Goal: Information Seeking & Learning: Check status

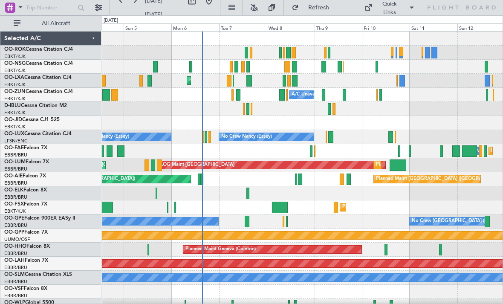
click at [288, 63] on div at bounding box center [288, 67] width 6 height 12
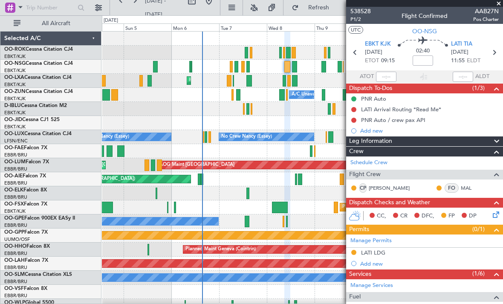
click at [500, 4] on span at bounding box center [499, 4] width 9 height 8
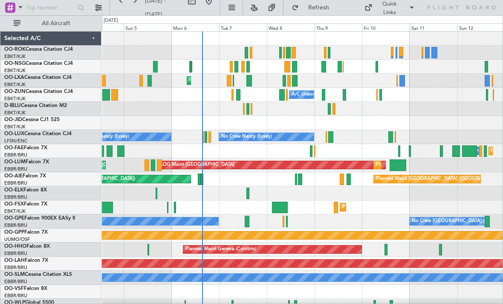
click at [284, 80] on div at bounding box center [284, 81] width 3 height 12
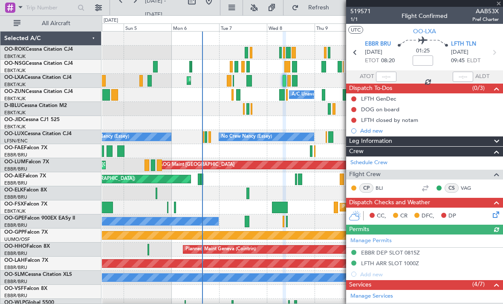
click at [501, 5] on div at bounding box center [424, 3] width 157 height 7
click at [502, 4] on span at bounding box center [499, 4] width 9 height 8
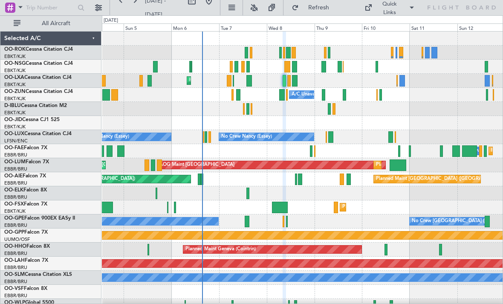
type input "0"
click at [323, 64] on div at bounding box center [324, 67] width 5 height 12
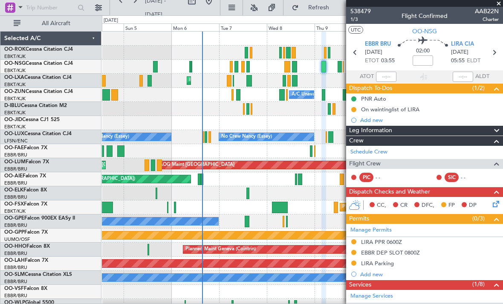
click at [501, 3] on span at bounding box center [499, 4] width 9 height 8
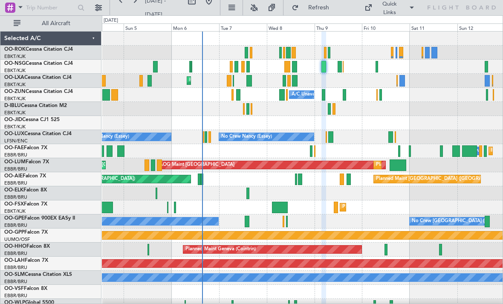
type input "0"
click at [326, 52] on div at bounding box center [325, 53] width 3 height 12
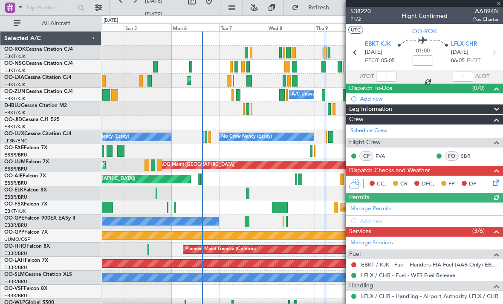
click at [501, 2] on div at bounding box center [424, 3] width 157 height 7
click at [502, 4] on div at bounding box center [424, 3] width 157 height 7
click at [501, 3] on span at bounding box center [499, 4] width 9 height 8
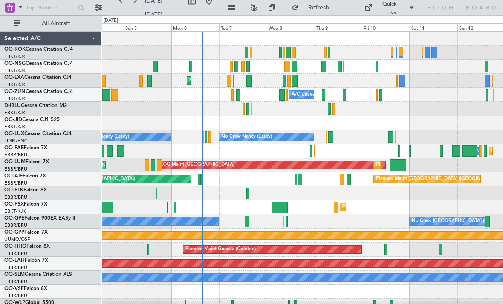
click at [288, 66] on div at bounding box center [288, 67] width 6 height 12
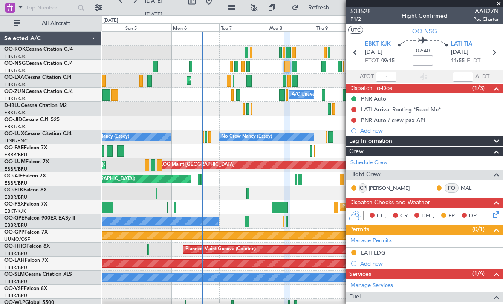
click at [497, 6] on span at bounding box center [499, 4] width 9 height 8
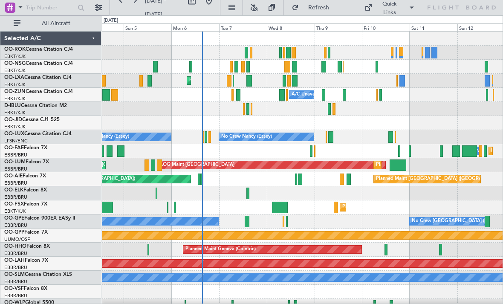
click at [282, 83] on div "Planned Maint Kortrijk-[GEOGRAPHIC_DATA] AOG Maint [GEOGRAPHIC_DATA]" at bounding box center [302, 81] width 401 height 14
click at [284, 82] on div at bounding box center [284, 81] width 3 height 12
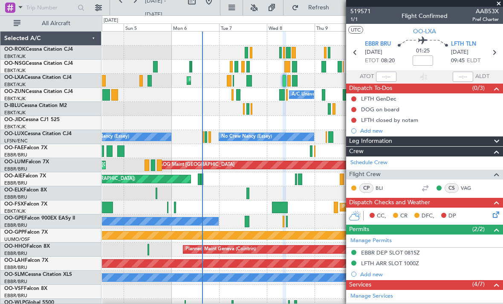
click at [498, 6] on span at bounding box center [499, 4] width 9 height 8
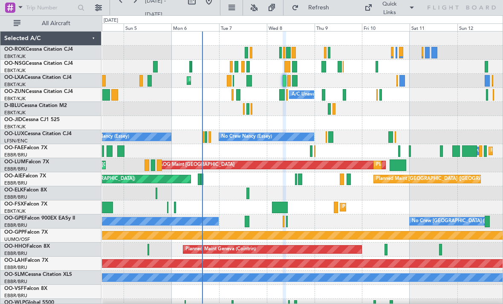
type input "0"
click at [285, 81] on div at bounding box center [284, 81] width 3 height 12
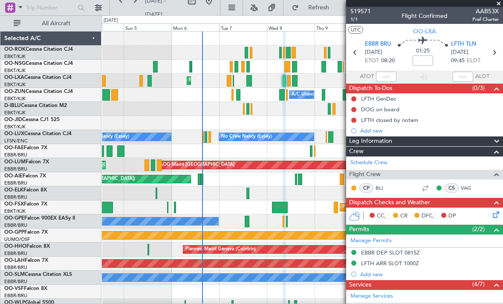
click at [497, 6] on span at bounding box center [499, 4] width 9 height 8
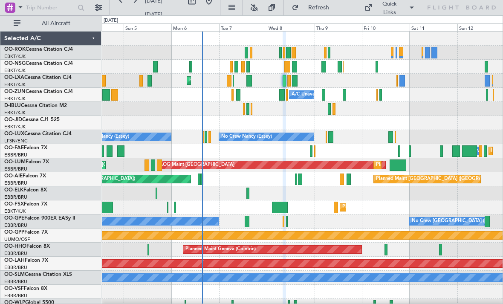
type input "0"
click at [296, 82] on div at bounding box center [295, 81] width 6 height 12
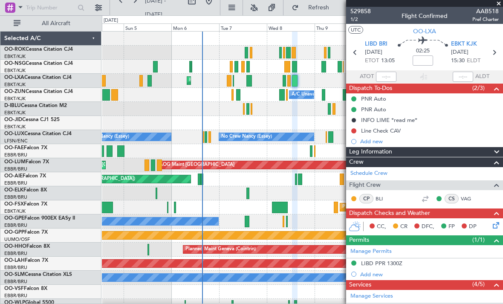
click at [500, 6] on span at bounding box center [499, 4] width 9 height 8
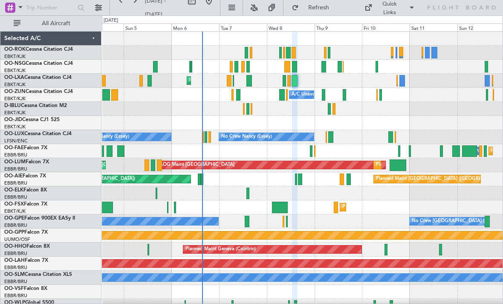
type input "0"
click at [237, 94] on div at bounding box center [238, 95] width 5 height 12
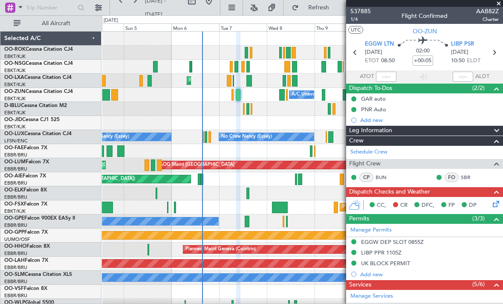
click at [499, 6] on span at bounding box center [499, 4] width 9 height 8
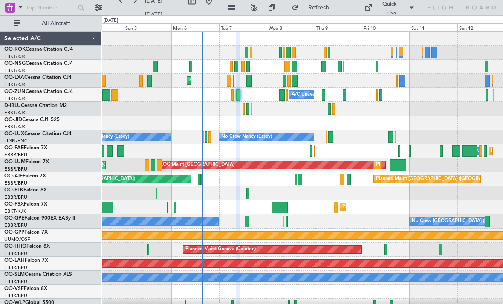
type input "0"
click at [292, 56] on div at bounding box center [294, 53] width 4 height 12
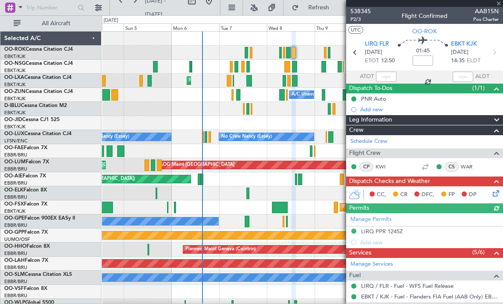
click at [500, 5] on div at bounding box center [424, 3] width 157 height 7
click at [499, 5] on span at bounding box center [499, 4] width 9 height 8
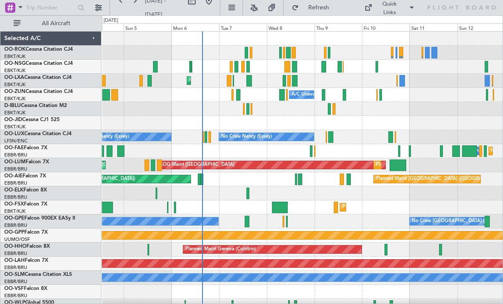
click at [318, 10] on span "Refresh" at bounding box center [319, 8] width 36 height 6
click at [288, 66] on div at bounding box center [288, 67] width 6 height 12
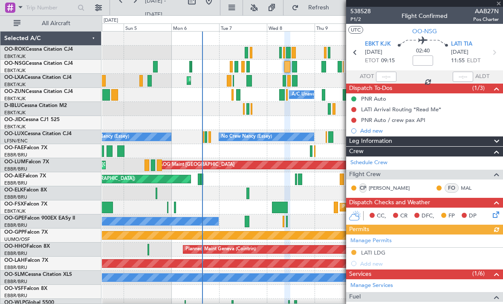
click at [500, 3] on div at bounding box center [424, 3] width 157 height 7
click at [502, 3] on span at bounding box center [499, 4] width 9 height 8
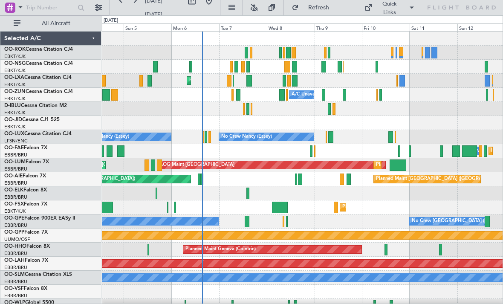
click at [323, 68] on div at bounding box center [324, 67] width 5 height 12
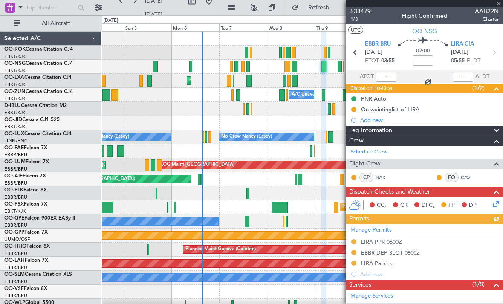
click at [501, 2] on div at bounding box center [424, 3] width 157 height 7
click at [500, 2] on span at bounding box center [499, 4] width 9 height 8
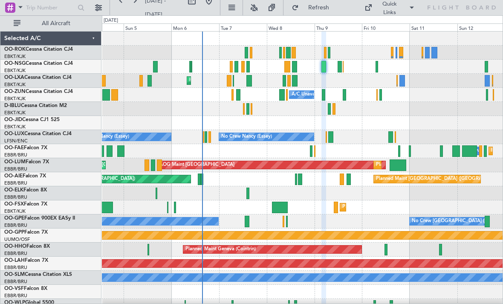
type input "0"
click at [340, 67] on div at bounding box center [340, 67] width 4 height 12
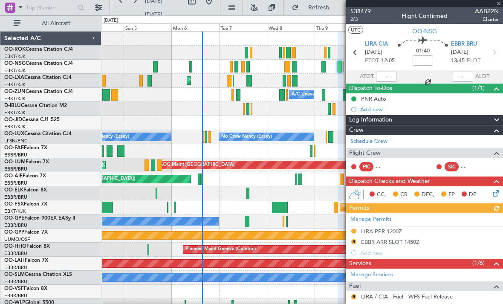
click at [502, 2] on div at bounding box center [424, 3] width 157 height 7
click at [500, 3] on div at bounding box center [424, 3] width 157 height 7
click at [500, 2] on span at bounding box center [499, 4] width 9 height 8
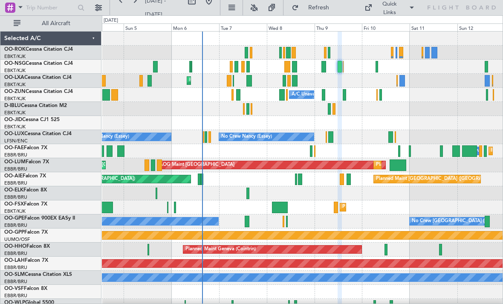
type input "0"
click at [294, 65] on div at bounding box center [294, 67] width 5 height 12
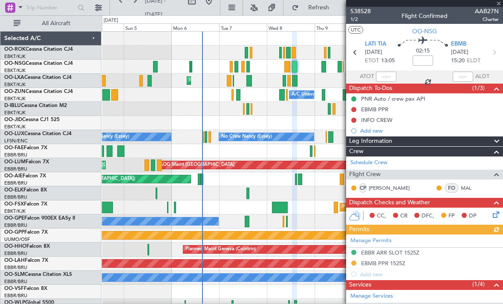
click at [500, 3] on div at bounding box center [424, 3] width 157 height 7
click at [502, 2] on span at bounding box center [499, 4] width 9 height 8
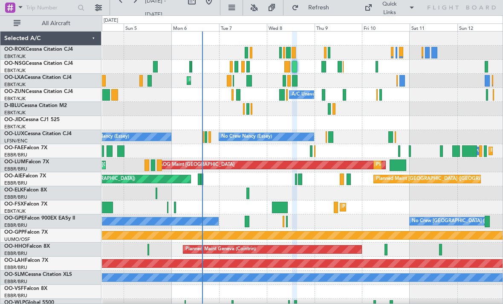
type input "0"
click at [340, 69] on div at bounding box center [340, 67] width 4 height 12
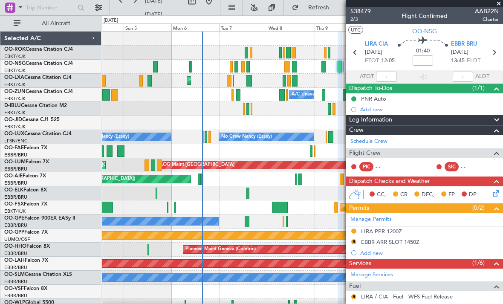
click at [501, 2] on span at bounding box center [499, 4] width 9 height 8
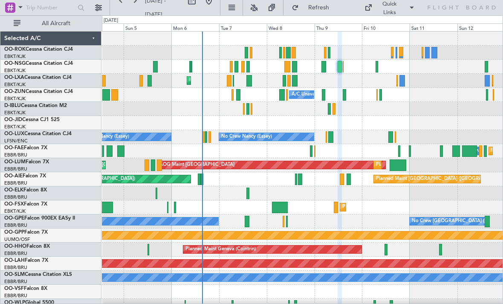
type input "0"
click at [288, 78] on div at bounding box center [290, 81] width 4 height 12
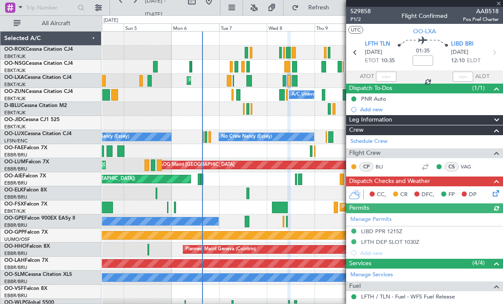
click at [500, 1] on div at bounding box center [424, 3] width 157 height 7
click at [501, 1] on span at bounding box center [499, 4] width 9 height 8
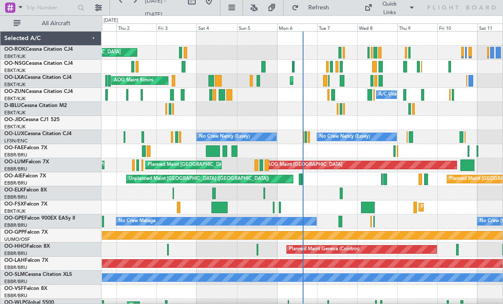
click at [420, 65] on div at bounding box center [418, 67] width 3 height 12
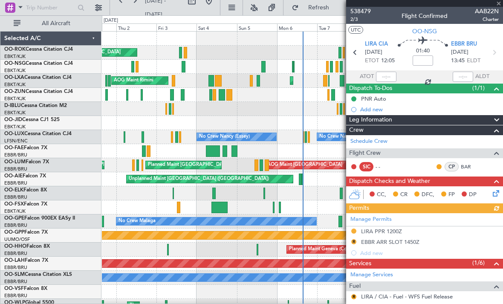
click at [501, 2] on div at bounding box center [424, 3] width 157 height 7
click at [501, 6] on span at bounding box center [499, 4] width 9 height 8
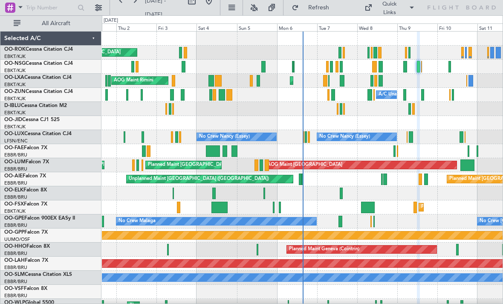
type input "0"
click at [375, 82] on div at bounding box center [376, 81] width 3 height 12
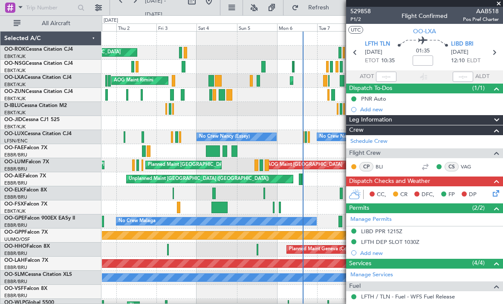
click at [502, 5] on span at bounding box center [499, 4] width 9 height 8
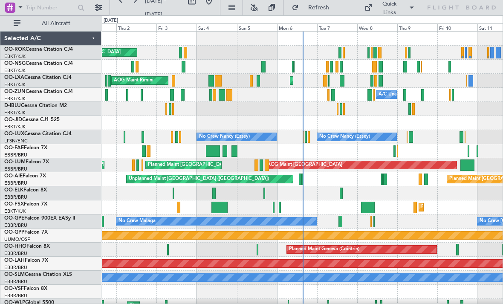
click at [381, 85] on div at bounding box center [381, 81] width 5 height 12
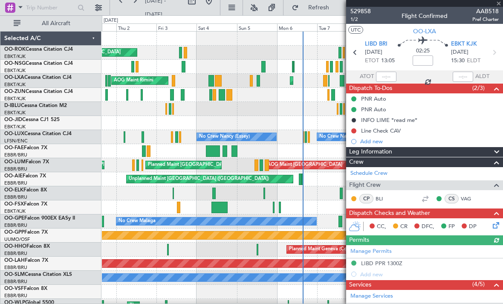
click at [502, 6] on div at bounding box center [424, 3] width 157 height 7
click at [503, 6] on span at bounding box center [499, 4] width 9 height 8
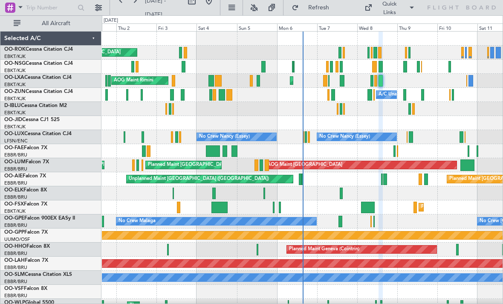
type input "0"
click at [384, 81] on div "Planned Maint Kortrijk-[GEOGRAPHIC_DATA] AOG Maint [GEOGRAPHIC_DATA]" at bounding box center [302, 81] width 401 height 14
click at [381, 83] on div at bounding box center [381, 81] width 5 height 12
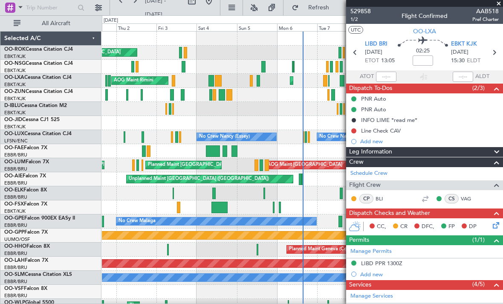
click at [500, 6] on span at bounding box center [499, 4] width 9 height 8
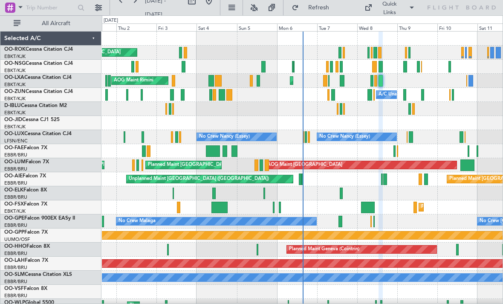
type input "0"
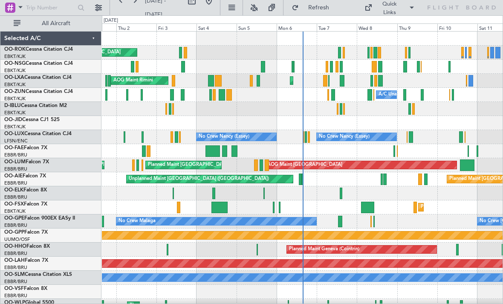
click at [410, 52] on div at bounding box center [410, 53] width 2 height 12
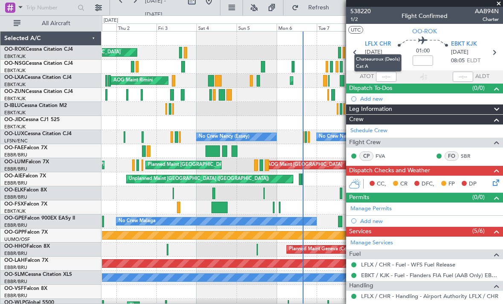
click at [501, 6] on span at bounding box center [499, 4] width 9 height 8
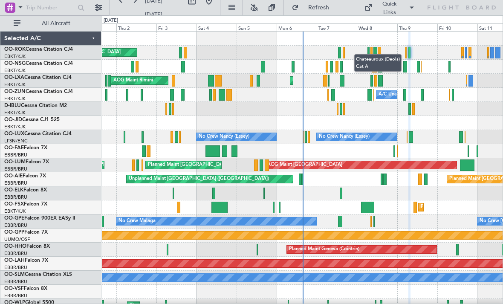
type input "0"
click at [406, 70] on div at bounding box center [406, 67] width 4 height 12
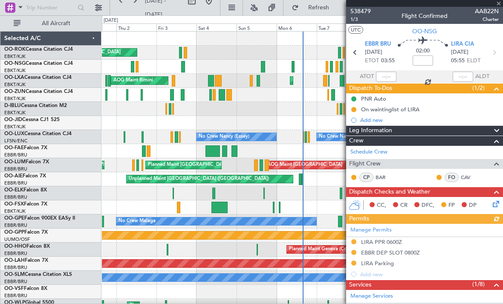
click at [501, 7] on div "538479 1/3 Flight Confirmed AAB22N Charter" at bounding box center [424, 15] width 157 height 17
click at [500, 5] on div at bounding box center [424, 3] width 157 height 7
click at [499, 6] on div at bounding box center [424, 3] width 157 height 7
click at [501, 6] on span at bounding box center [499, 4] width 9 height 8
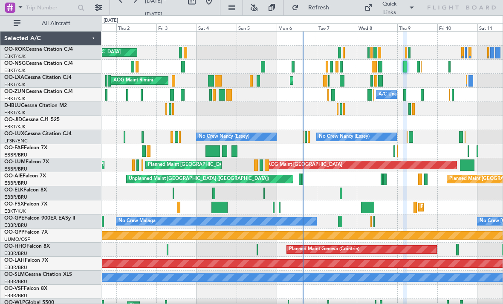
type input "0"
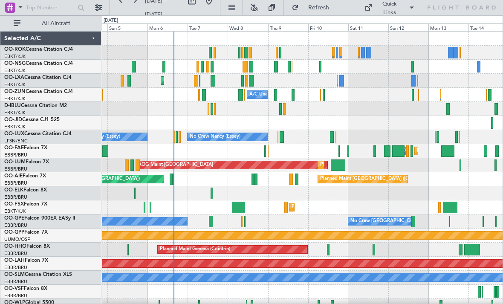
click at [280, 92] on div "A/C Unavailable [GEOGRAPHIC_DATA]-[GEOGRAPHIC_DATA]" at bounding box center [302, 95] width 401 height 14
click at [278, 94] on div "A/C Unavailable [GEOGRAPHIC_DATA]-[GEOGRAPHIC_DATA]" at bounding box center [302, 95] width 401 height 14
click at [277, 96] on div at bounding box center [275, 95] width 3 height 12
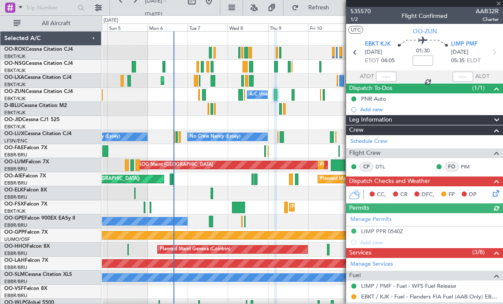
click at [502, 4] on span at bounding box center [499, 4] width 9 height 8
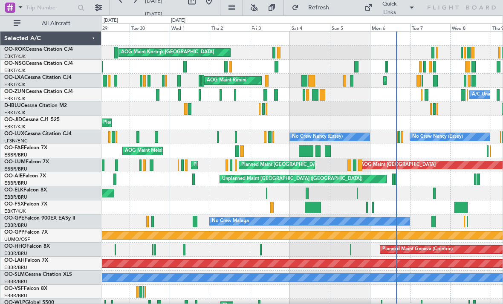
click at [228, 67] on div at bounding box center [302, 67] width 401 height 14
click at [230, 68] on div at bounding box center [230, 67] width 3 height 12
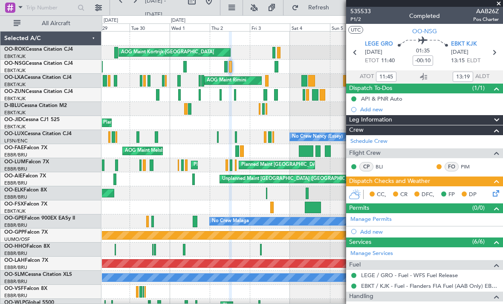
click at [499, 3] on span at bounding box center [499, 4] width 9 height 8
